Goal: Use online tool/utility: Utilize a website feature to perform a specific function

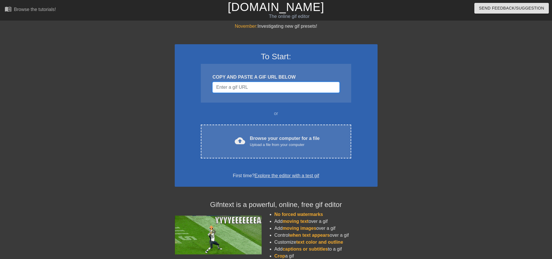
click at [286, 82] on input "Username" at bounding box center [275, 87] width 127 height 11
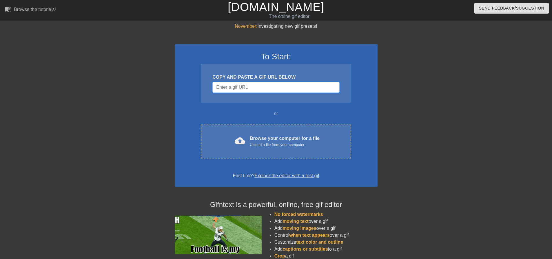
click at [279, 86] on input "Username" at bounding box center [275, 87] width 127 height 11
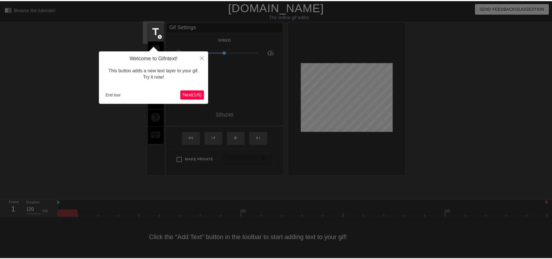
scroll to position [3, 0]
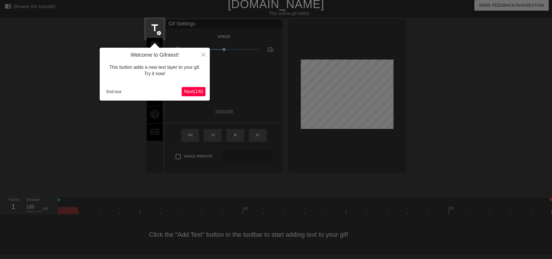
click at [191, 91] on span "Next ( 1 / 6 )" at bounding box center [193, 91] width 19 height 5
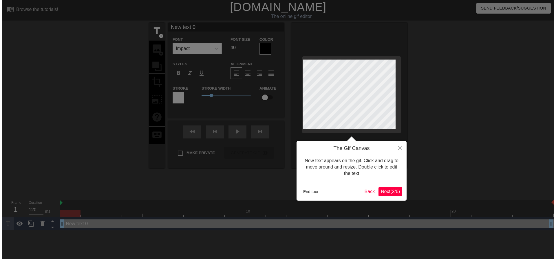
scroll to position [0, 0]
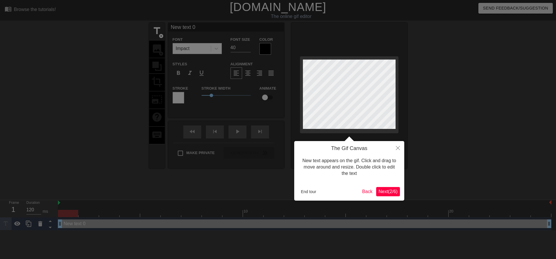
click at [388, 192] on span "Next ( 2 / 6 )" at bounding box center [387, 191] width 19 height 5
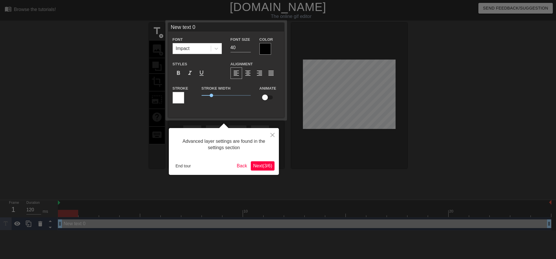
click at [262, 166] on span "Next ( 3 / 6 )" at bounding box center [262, 166] width 19 height 5
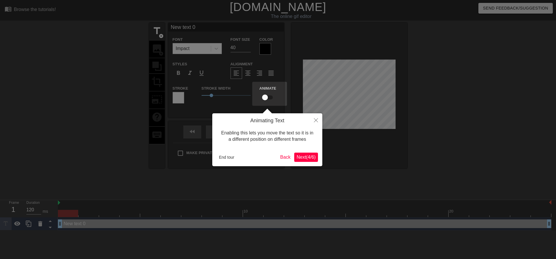
click at [304, 158] on span "Next ( 4 / 6 )" at bounding box center [305, 157] width 19 height 5
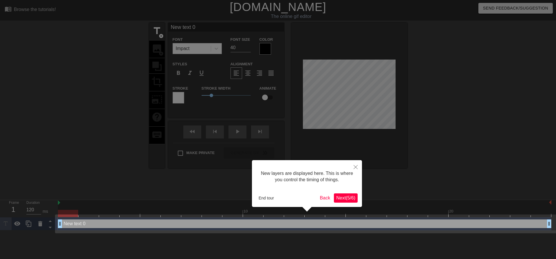
click at [343, 200] on span "Next ( 5 / 6 )" at bounding box center [345, 198] width 19 height 5
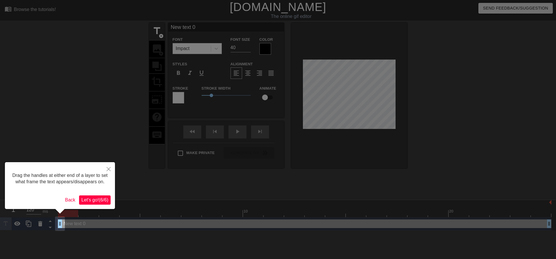
click at [101, 199] on span "Let's go! ( 6 / 6 )" at bounding box center [94, 200] width 27 height 5
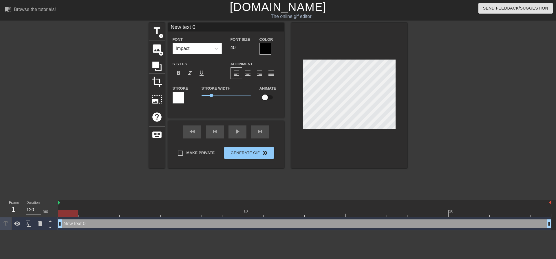
scroll to position [1, 1]
type input "R"
type textarea "R"
type input "Ro"
type textarea "Ro"
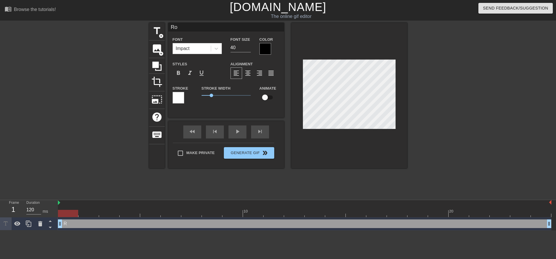
type input "Roc"
type textarea "Roc"
type input "Roch"
type textarea "Roch"
type input "Roche"
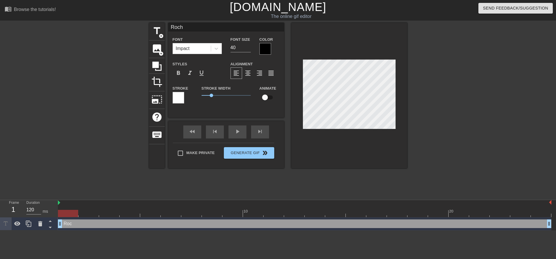
type textarea "Roche"
type input "[PERSON_NAME]"
type textarea "[PERSON_NAME]"
type input "[PERSON_NAME]"
type textarea "[PERSON_NAME]"
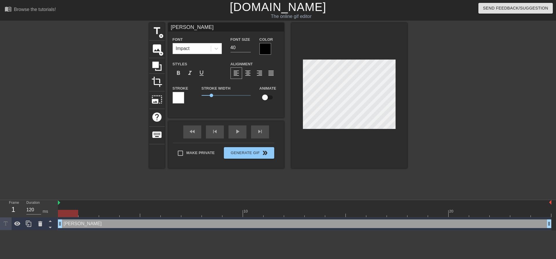
scroll to position [1, 1]
type input "[PERSON_NAME]"
type textarea "[PERSON_NAME]"
click at [161, 37] on span "add_circle" at bounding box center [161, 36] width 5 height 5
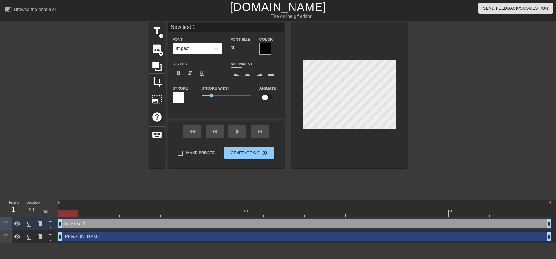
scroll to position [1, 1]
type input "M"
type textarea "M"
type input "Ma"
type textarea "Ma"
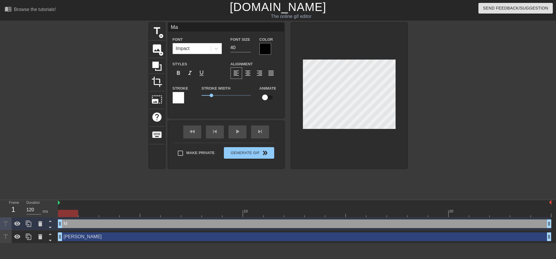
type input "May"
type textarea "May"
type input "May"
type textarea "May"
type input "May I"
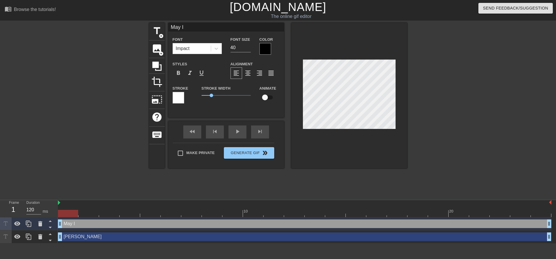
type textarea "May I"
type input "May I h"
type textarea "May I h"
type input "May I ha"
type textarea "May I ha"
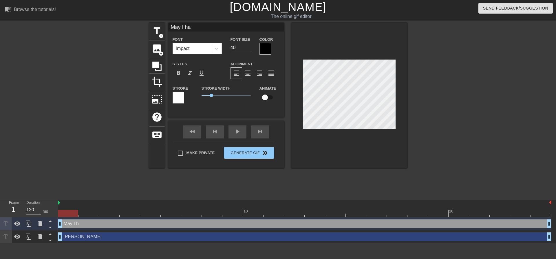
type input "May I hav"
type textarea "May I hav"
type input "May I have"
type textarea "May I have"
type input "May I have"
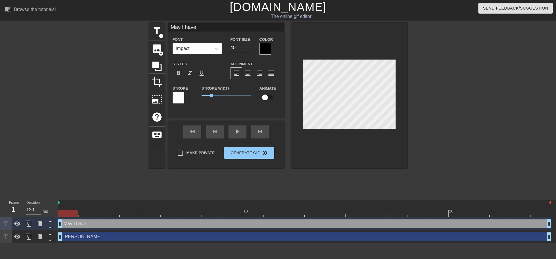
type textarea "May I have"
type input "May I have s"
type textarea "May I have s"
type input "May I have so"
type textarea "May I have so"
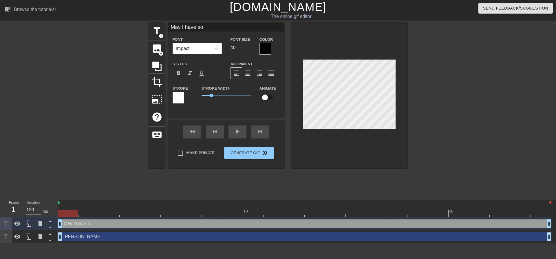
type input "May I have som"
type textarea "May I have som"
type input "May I have some"
type textarea "May I have some"
type input "May I have some"
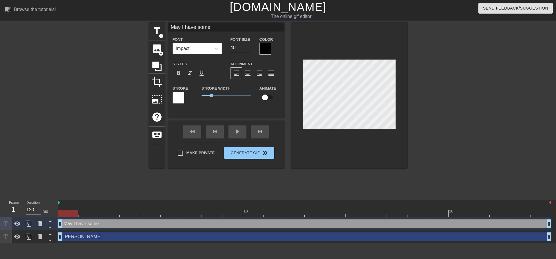
type textarea "May I have some"
type input "May I have some h"
type textarea "May I have some h"
type input "May I have some he"
type textarea "May I have some he"
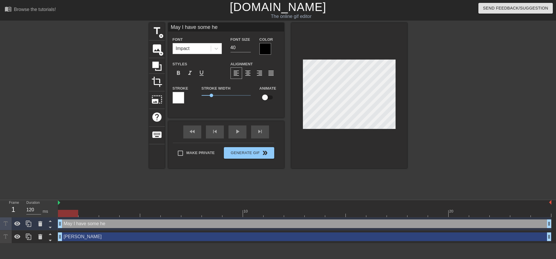
type input "May I have some hea"
type textarea "May I have some hea"
type input "May I have some head"
type textarea "May I have some head"
type input "May I have some heads"
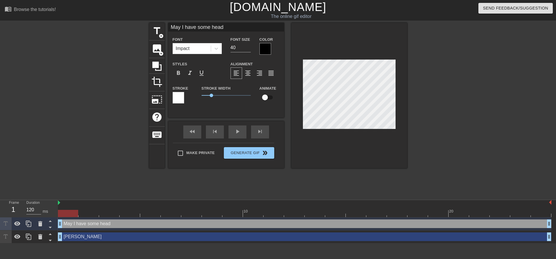
type textarea "May I have some heads"
type input "May I have some headsh"
type textarea "May I have some headsh"
type input "May I have some headsho"
type textarea "May I have some headsho"
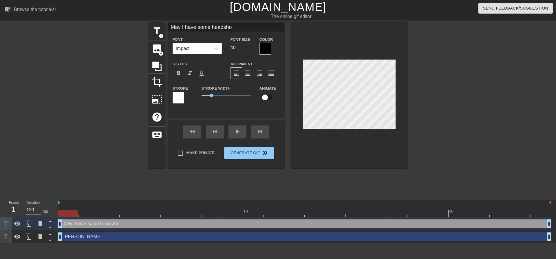
type input "May I have some headshot"
type textarea "May I have some headshot"
type input "May I have some headshots"
type textarea "May I have some headshots"
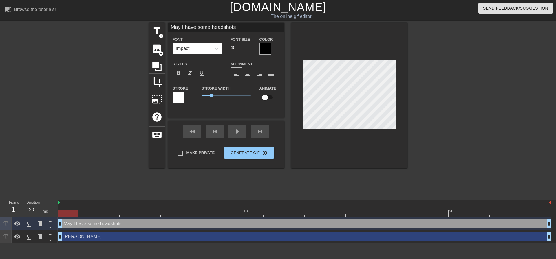
type input "May I have some headshots"
type textarea "May I have some headshots"
type input "May I have some headshots p"
type textarea "May I have some headshots p"
type input "May I have some headshots pl"
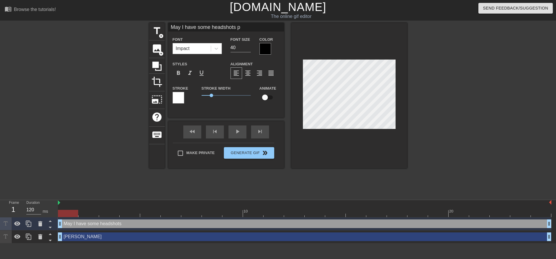
type textarea "May I have some headshots pl"
type input "May I have some headshots ple"
type textarea "May I have some headshots ple"
type input "May I have some headshots plea"
type textarea "May I have some headshots plea"
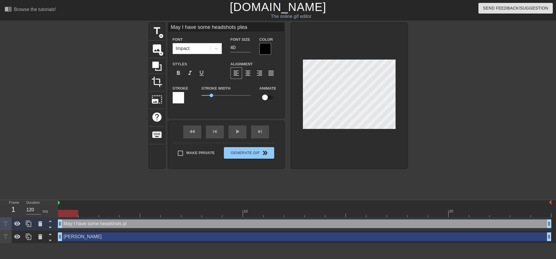
type input "May I have some headshots pleas"
type textarea "May I have some headshots pleas"
type input "May I have some headshots please"
type textarea "May I have some headshots please"
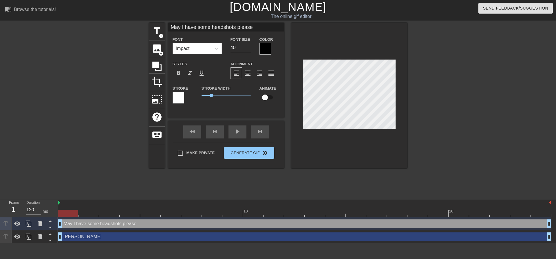
type input "May I have some headshots please?"
type textarea "May I have some headshots please?"
click at [248, 49] on input "39" at bounding box center [240, 47] width 20 height 9
click at [248, 49] on input "38" at bounding box center [240, 47] width 20 height 9
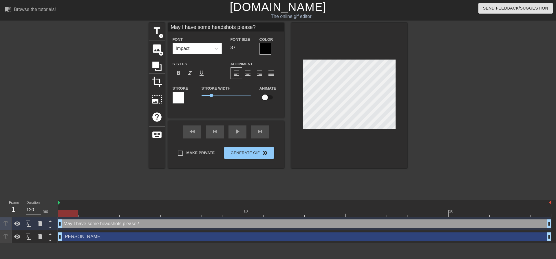
click at [248, 49] on input "37" at bounding box center [240, 47] width 20 height 9
click at [248, 49] on input "36" at bounding box center [240, 47] width 20 height 9
click at [248, 49] on input "35" at bounding box center [240, 47] width 20 height 9
click at [248, 49] on input "34" at bounding box center [240, 47] width 20 height 9
click at [248, 49] on input "33" at bounding box center [240, 47] width 20 height 9
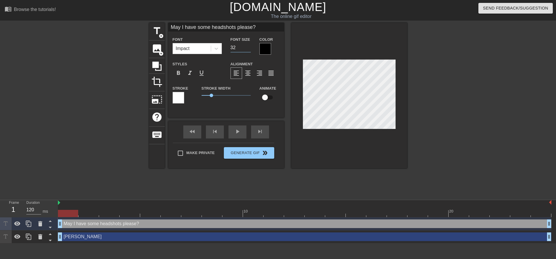
click at [248, 49] on input "32" at bounding box center [240, 47] width 20 height 9
click at [248, 49] on input "31" at bounding box center [240, 47] width 20 height 9
click at [248, 49] on input "30" at bounding box center [240, 47] width 20 height 9
click at [248, 49] on input "29" at bounding box center [240, 47] width 20 height 9
click at [248, 49] on input "28" at bounding box center [240, 47] width 20 height 9
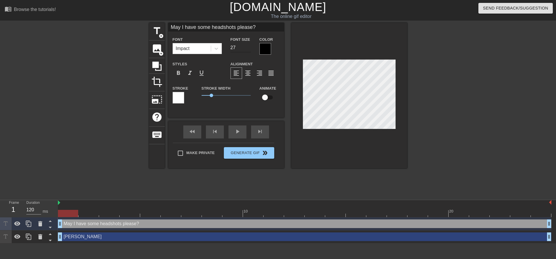
click at [248, 49] on input "27" at bounding box center [240, 47] width 20 height 9
click at [248, 49] on input "26" at bounding box center [240, 47] width 20 height 9
click at [248, 49] on input "25" at bounding box center [240, 47] width 20 height 9
type input "24"
click at [248, 49] on input "24" at bounding box center [240, 47] width 20 height 9
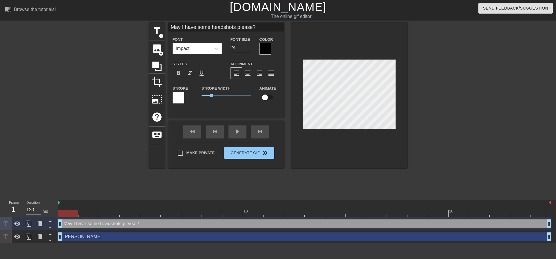
scroll to position [1, 2]
type input "[PERSON_NAME]"
type input "40"
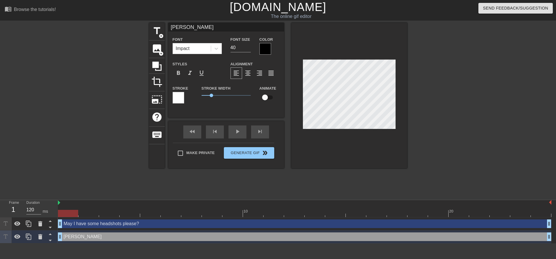
type input "May I have some headshots please?"
type input "24"
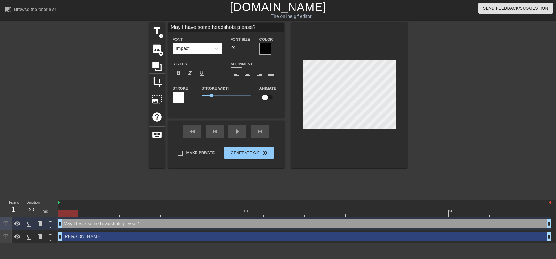
click at [468, 102] on div at bounding box center [457, 110] width 87 height 174
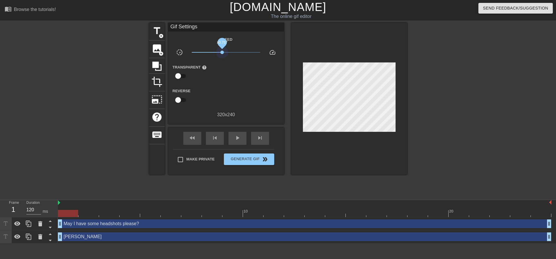
drag, startPoint x: 226, startPoint y: 52, endPoint x: 217, endPoint y: 55, distance: 9.3
click at [222, 55] on span "x0.767" at bounding box center [226, 52] width 69 height 7
click at [178, 75] on input "checkbox" at bounding box center [178, 76] width 33 height 11
click at [180, 75] on input "checkbox" at bounding box center [183, 76] width 33 height 11
checkbox input "false"
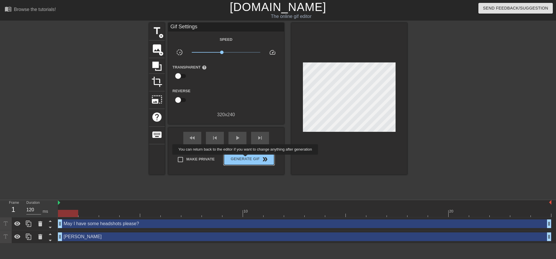
click at [247, 159] on span "Generate Gif double_arrow" at bounding box center [248, 159] width 45 height 7
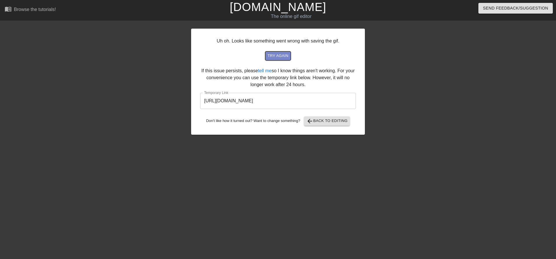
click at [281, 54] on span "try again" at bounding box center [278, 56] width 21 height 7
click at [274, 100] on input "[URL][DOMAIN_NAME]" at bounding box center [278, 101] width 156 height 16
